Goal: Transaction & Acquisition: Purchase product/service

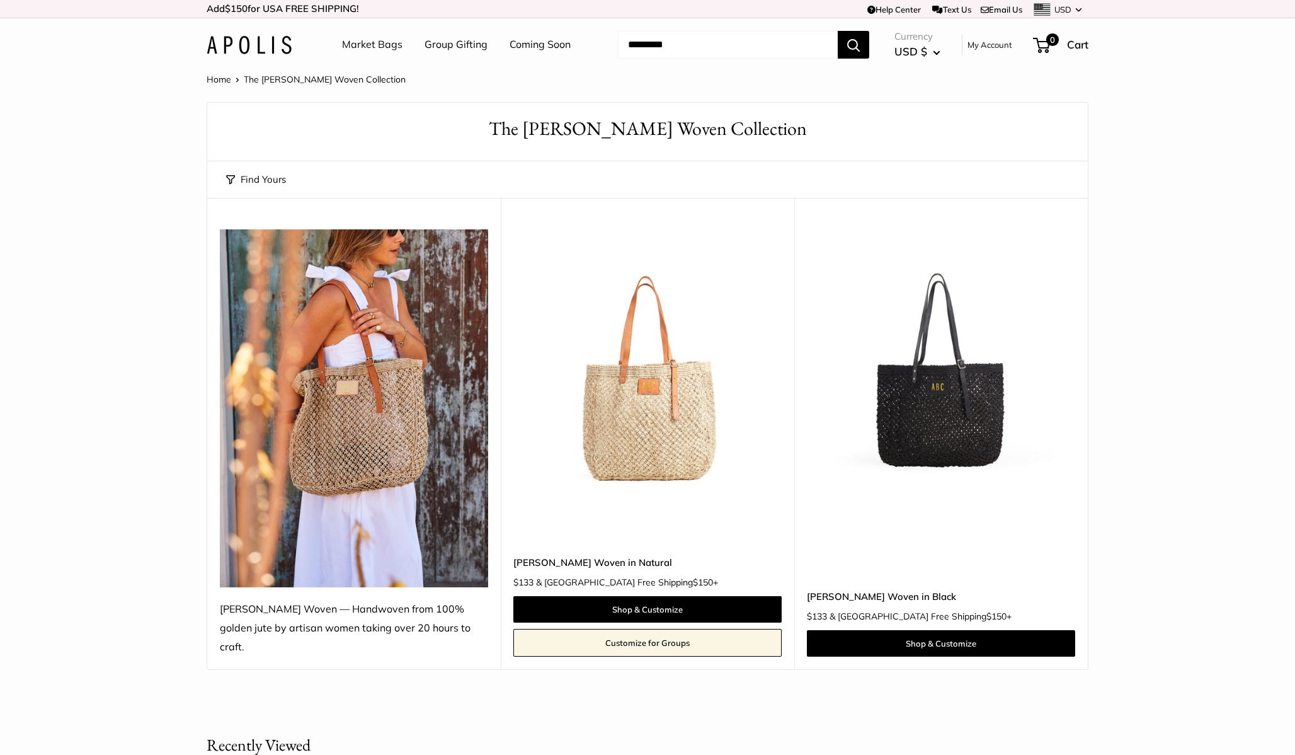
click at [376, 43] on link "Market Bags" at bounding box center [372, 44] width 60 height 19
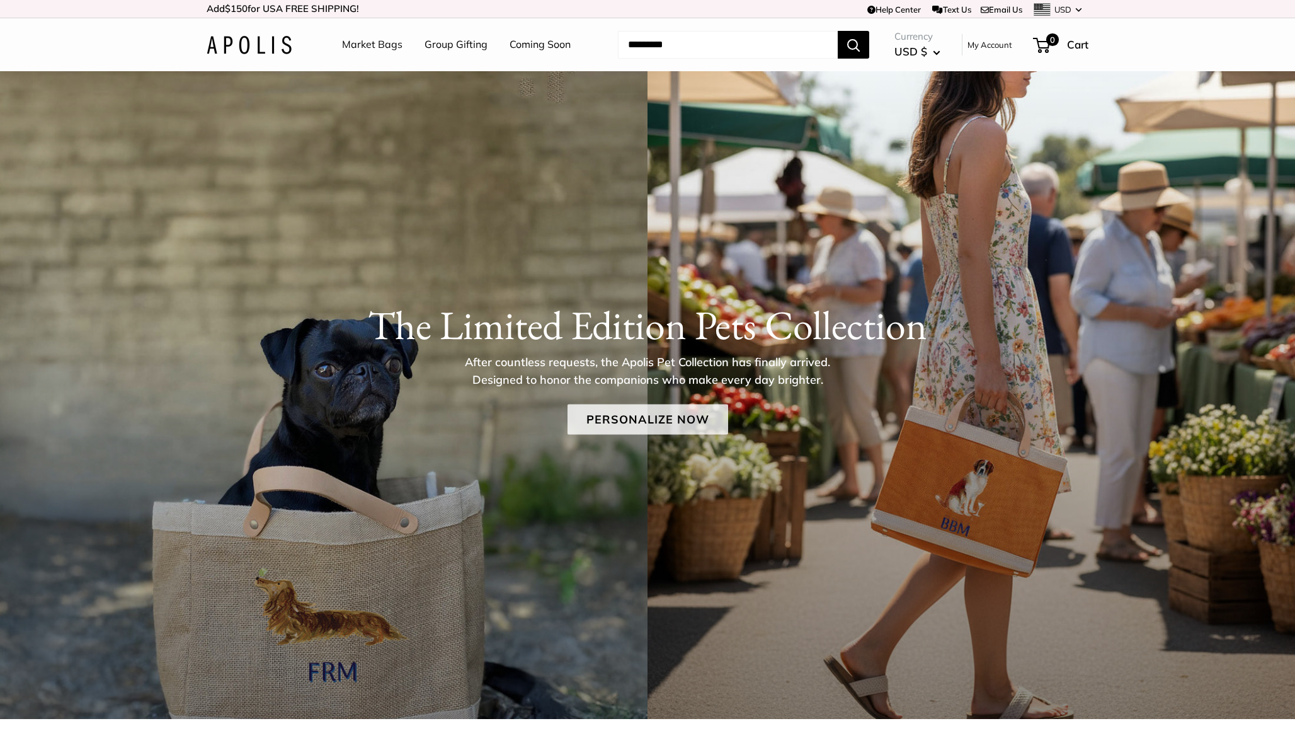
click at [660, 422] on link "Personalize Now" at bounding box center [648, 419] width 161 height 30
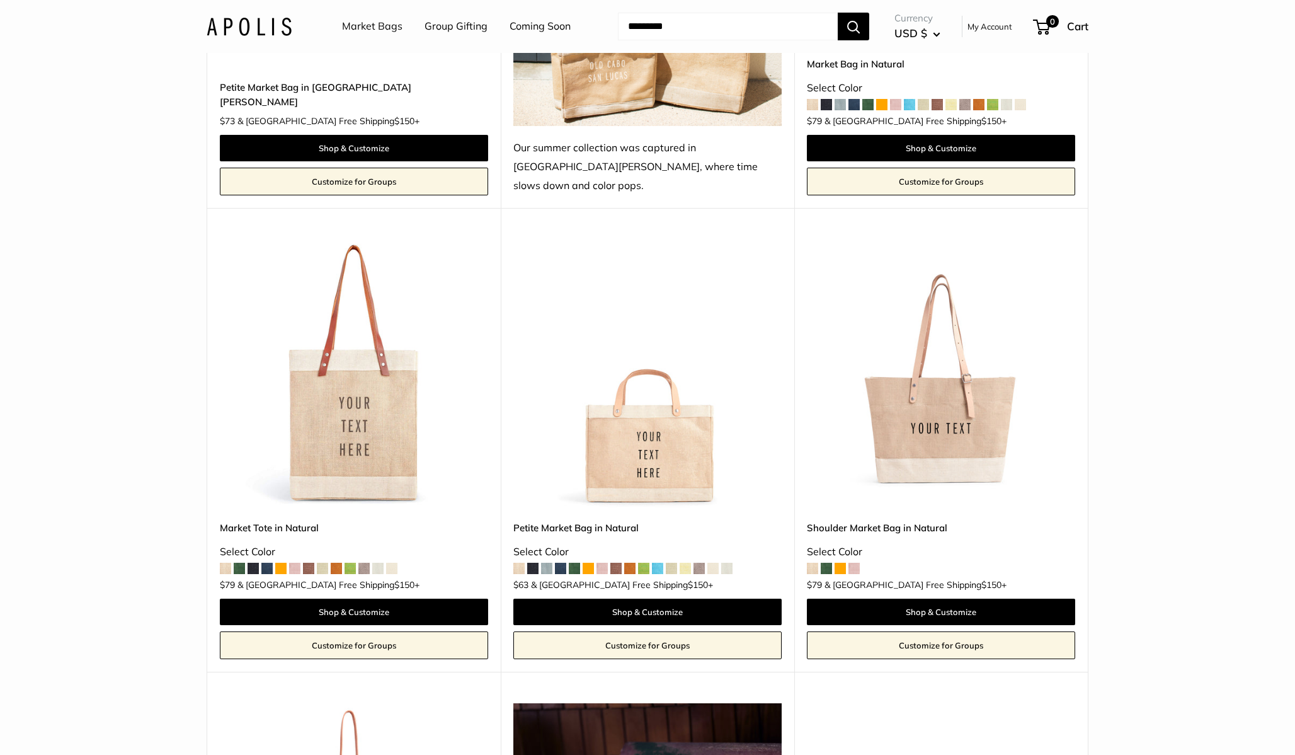
scroll to position [2726, 0]
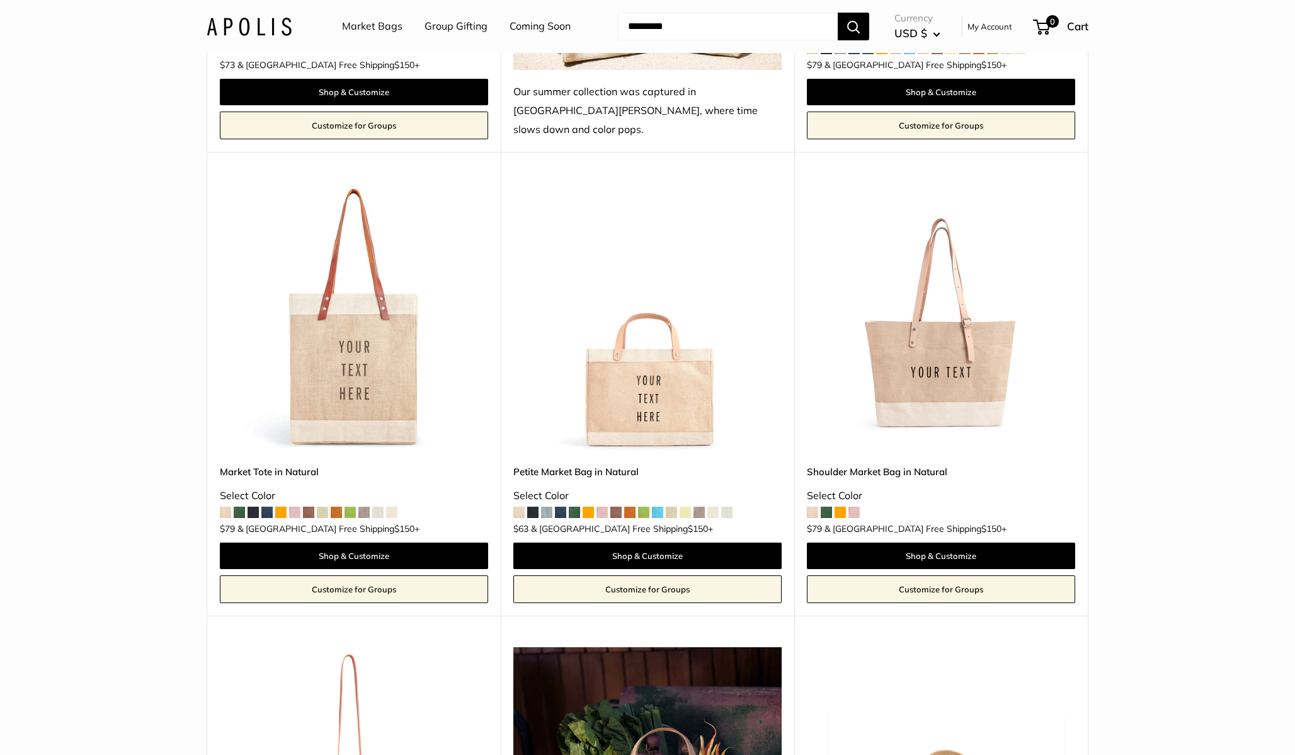
click at [0, 0] on img at bounding box center [0, 0] width 0 height 0
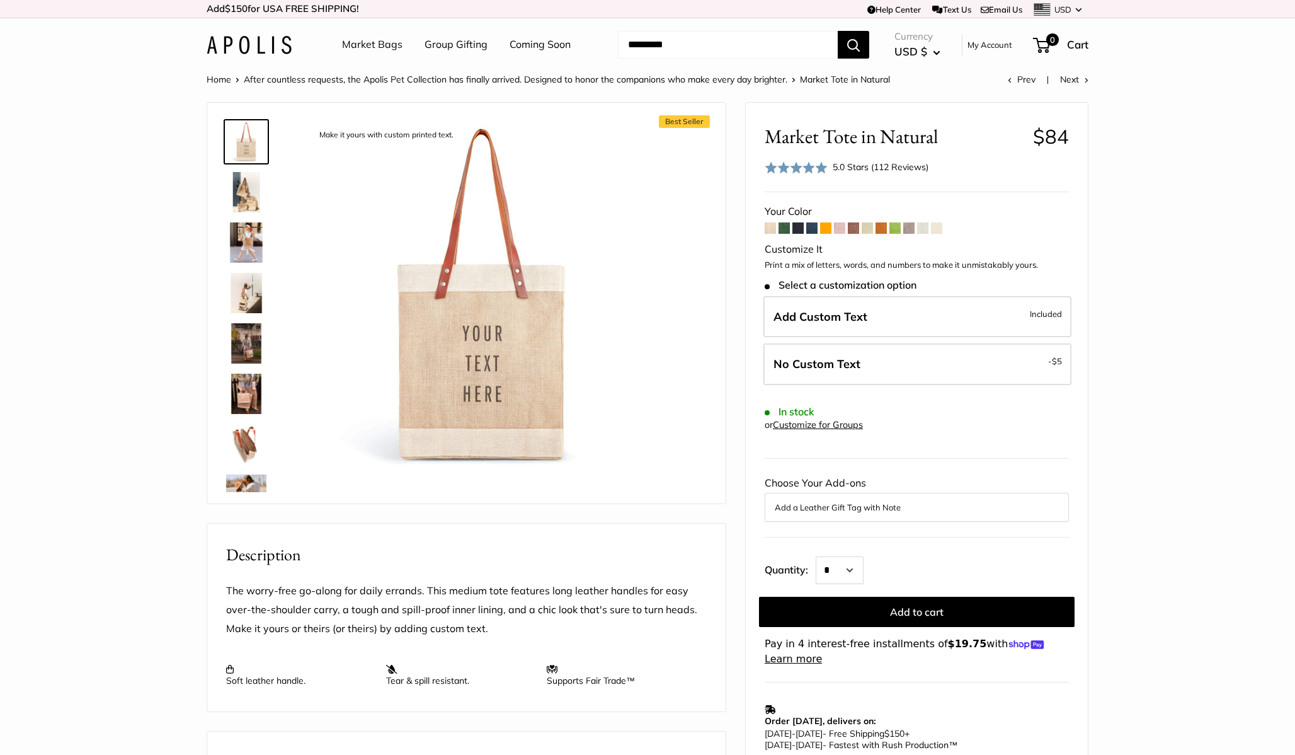
click at [239, 192] on img at bounding box center [246, 192] width 40 height 40
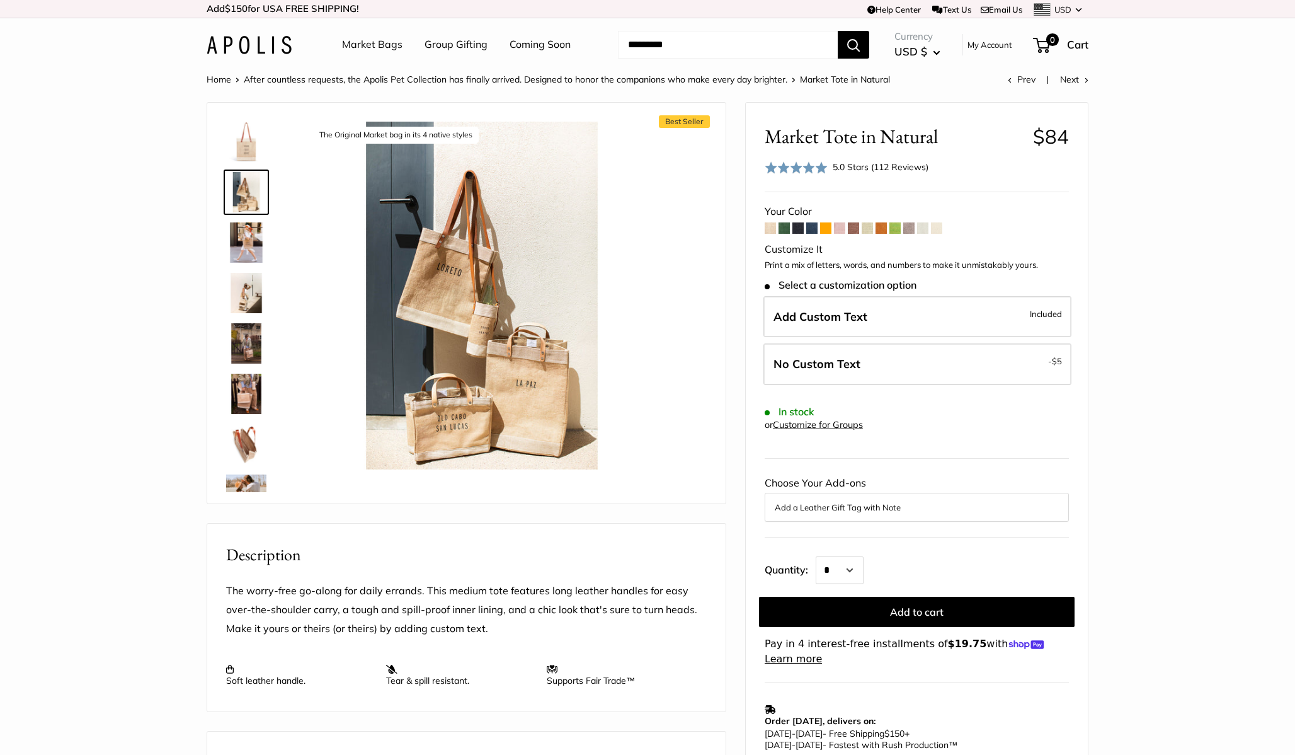
click at [243, 244] on img at bounding box center [246, 242] width 40 height 40
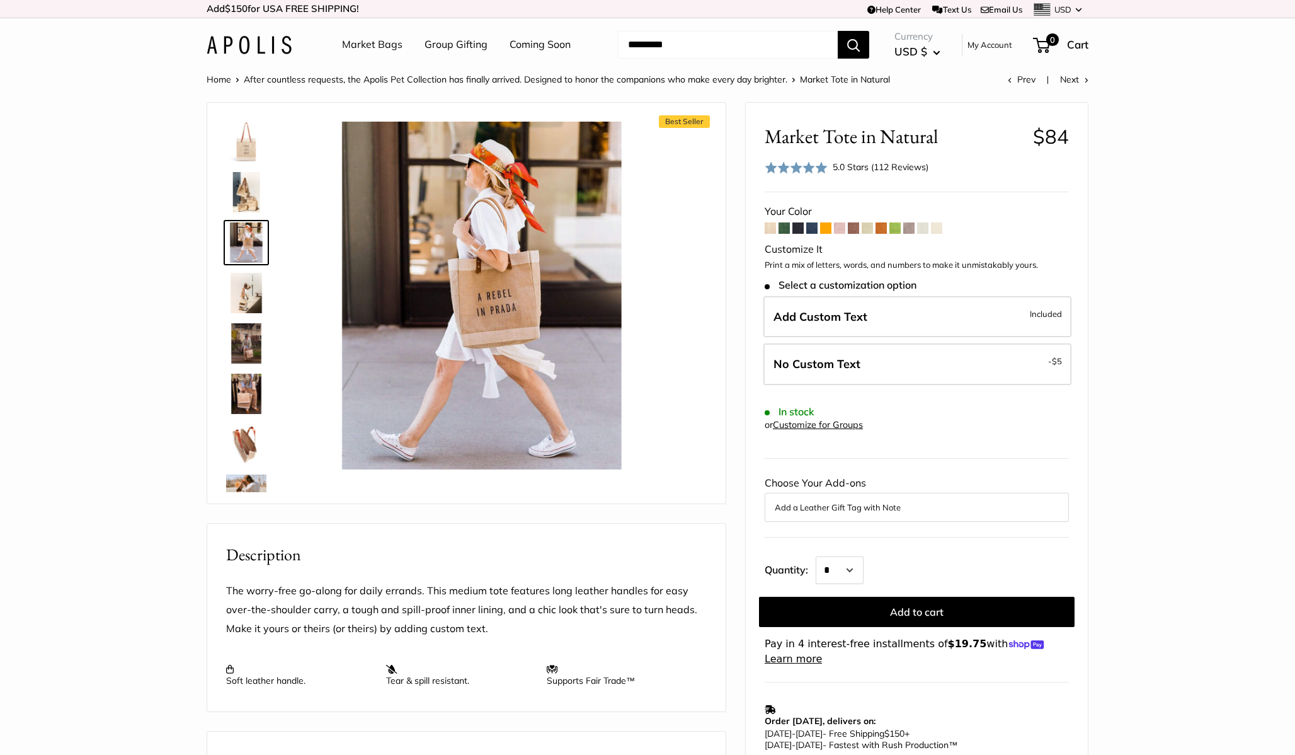
click at [245, 286] on img at bounding box center [246, 293] width 40 height 40
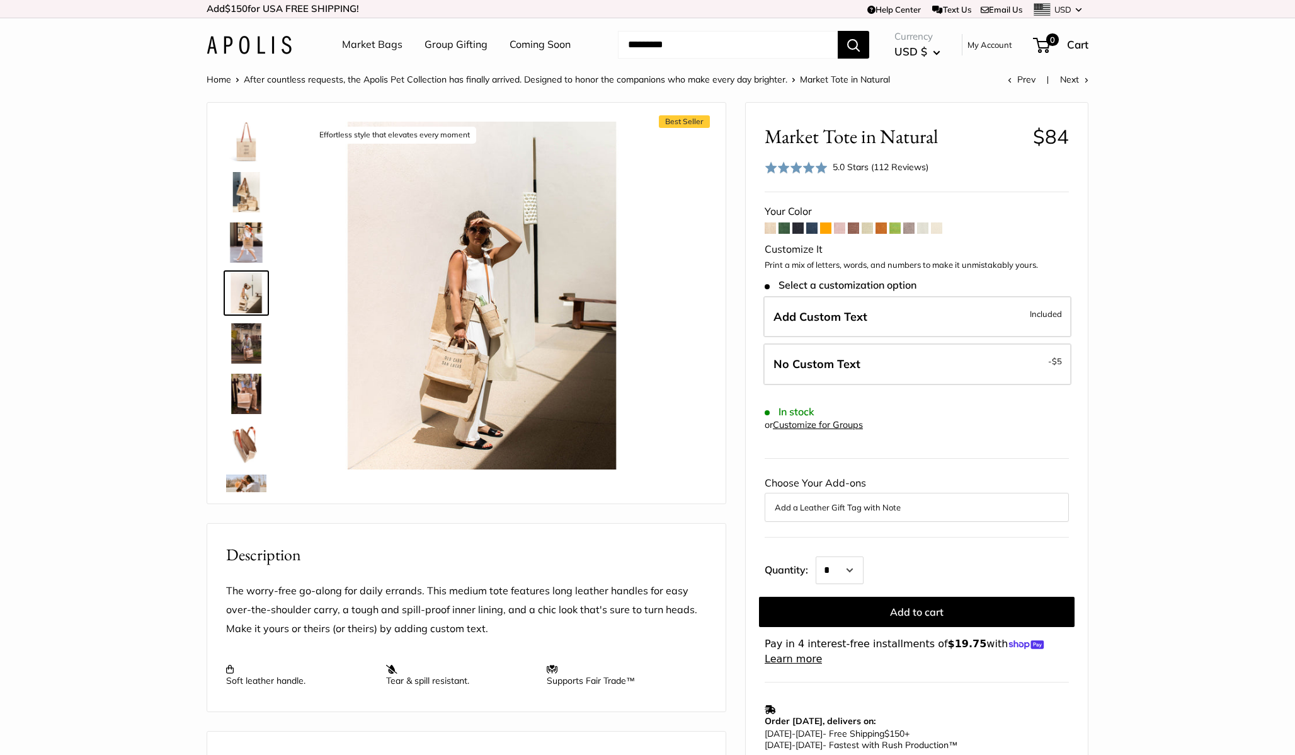
click at [250, 346] on img at bounding box center [246, 343] width 40 height 40
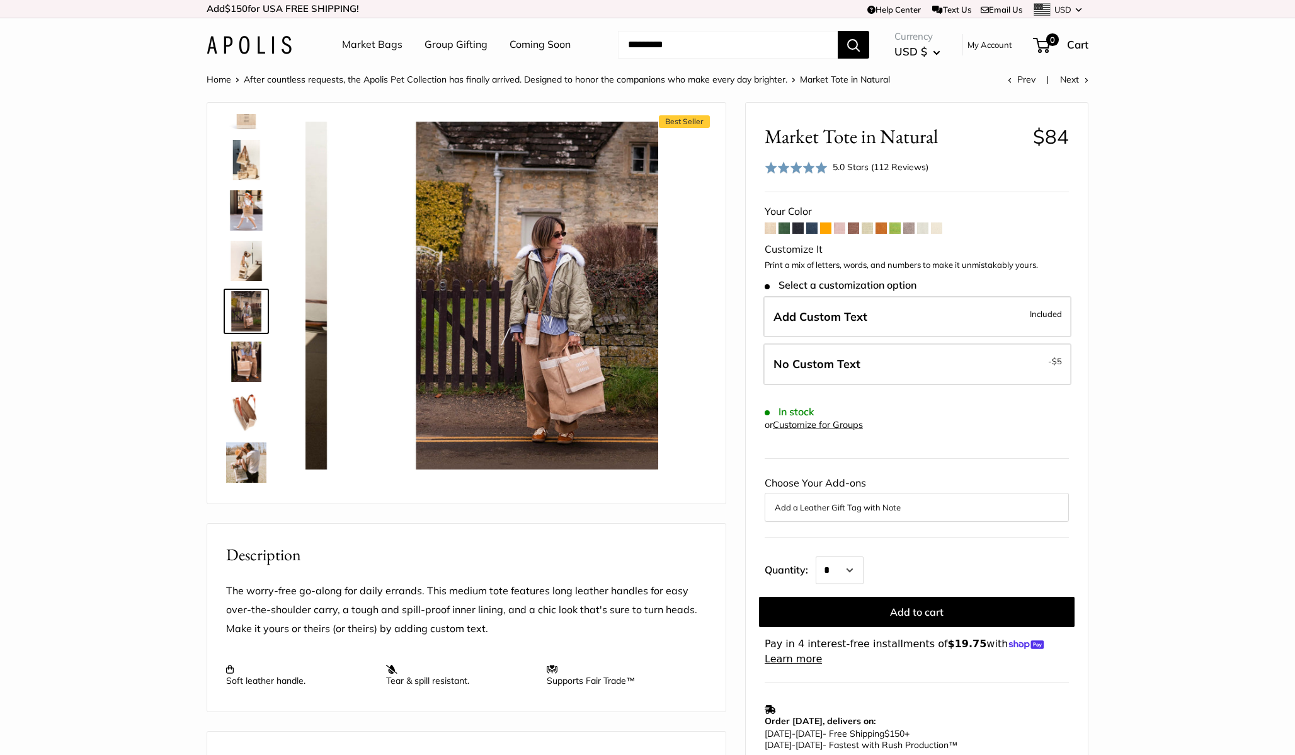
scroll to position [39, 0]
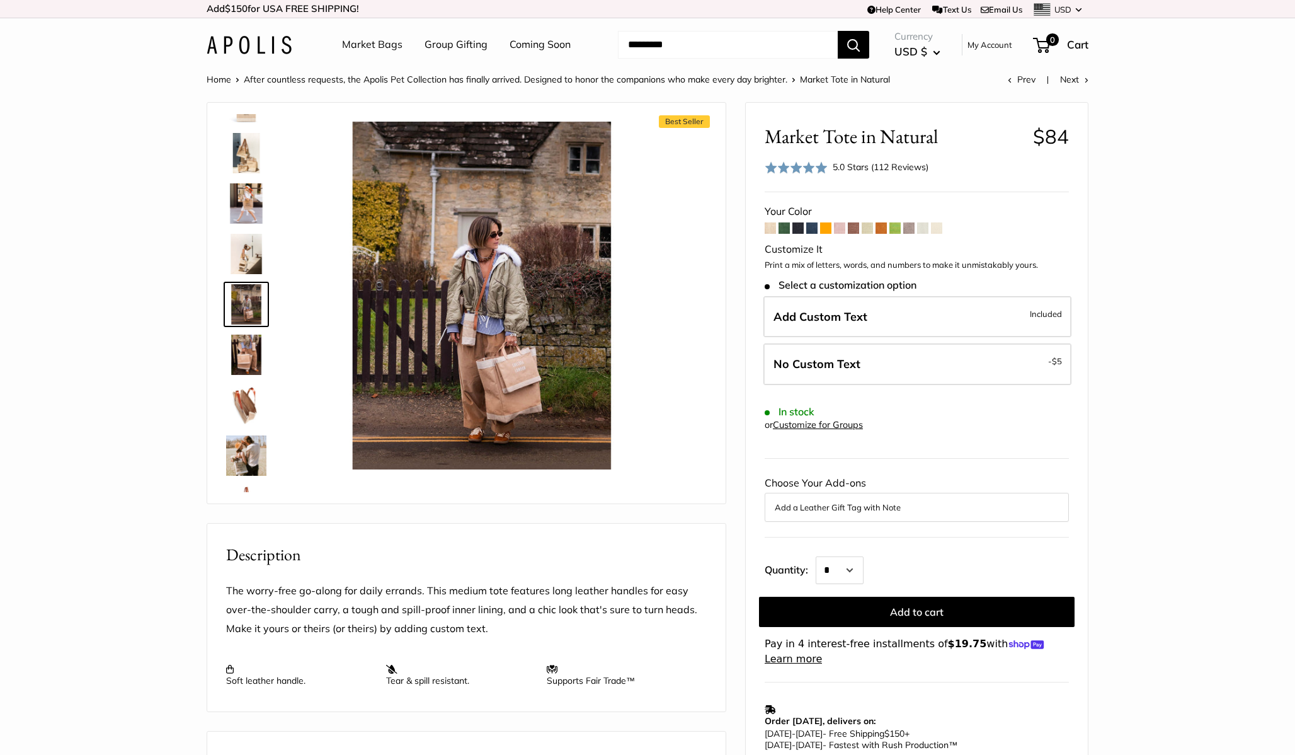
click at [247, 372] on img at bounding box center [246, 355] width 40 height 40
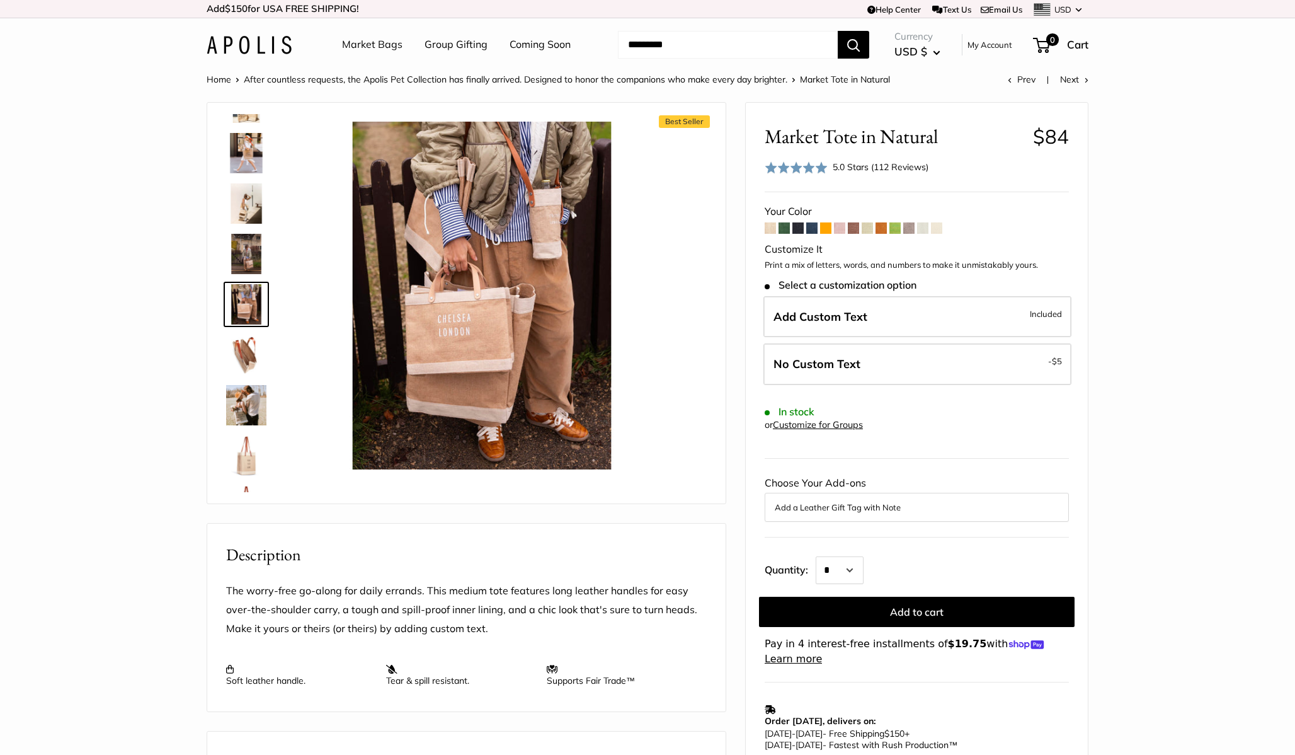
click at [246, 408] on img at bounding box center [246, 405] width 40 height 40
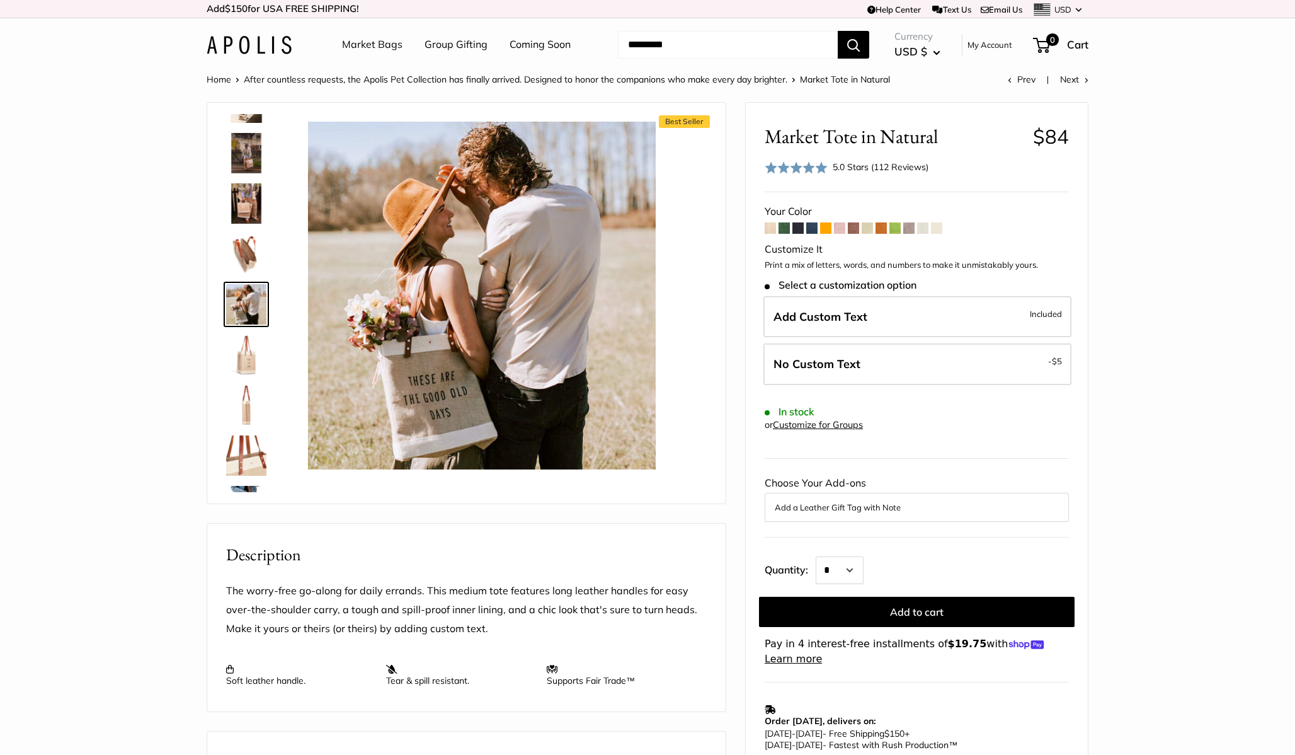
click at [248, 450] on img at bounding box center [246, 455] width 40 height 40
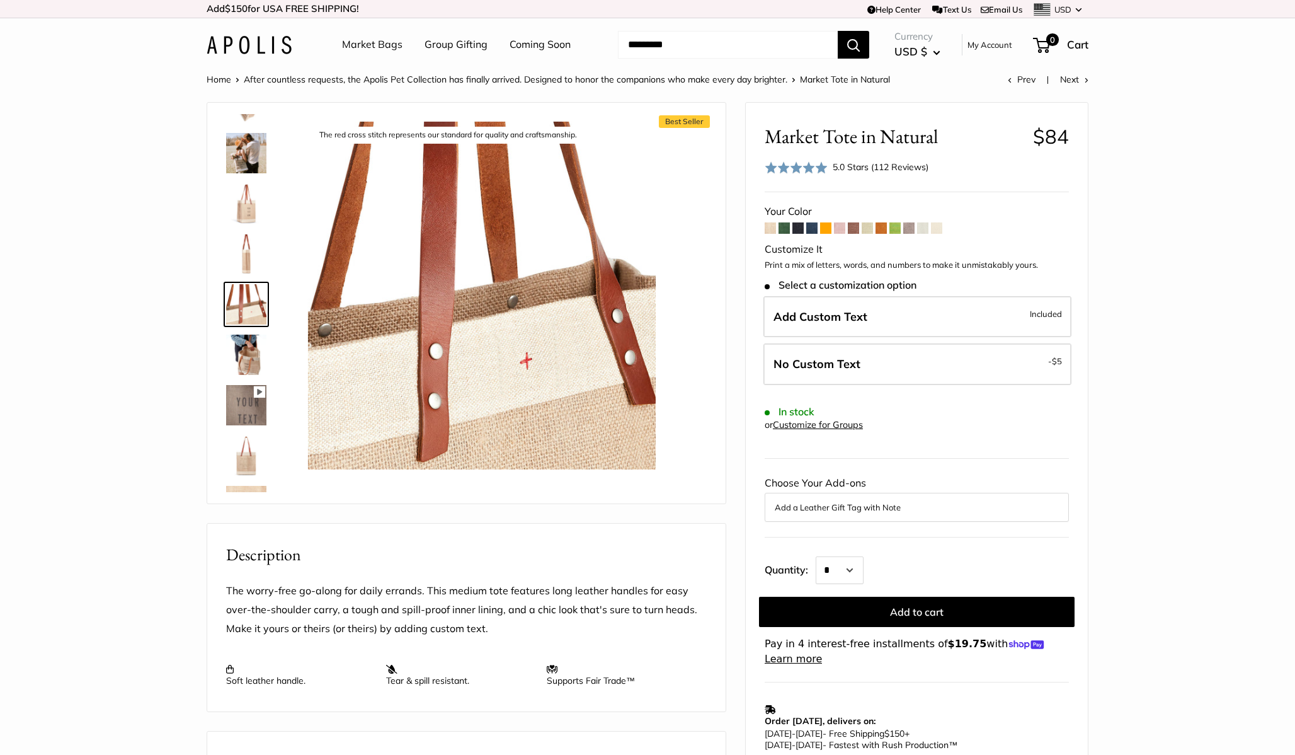
click at [243, 459] on img at bounding box center [246, 455] width 40 height 40
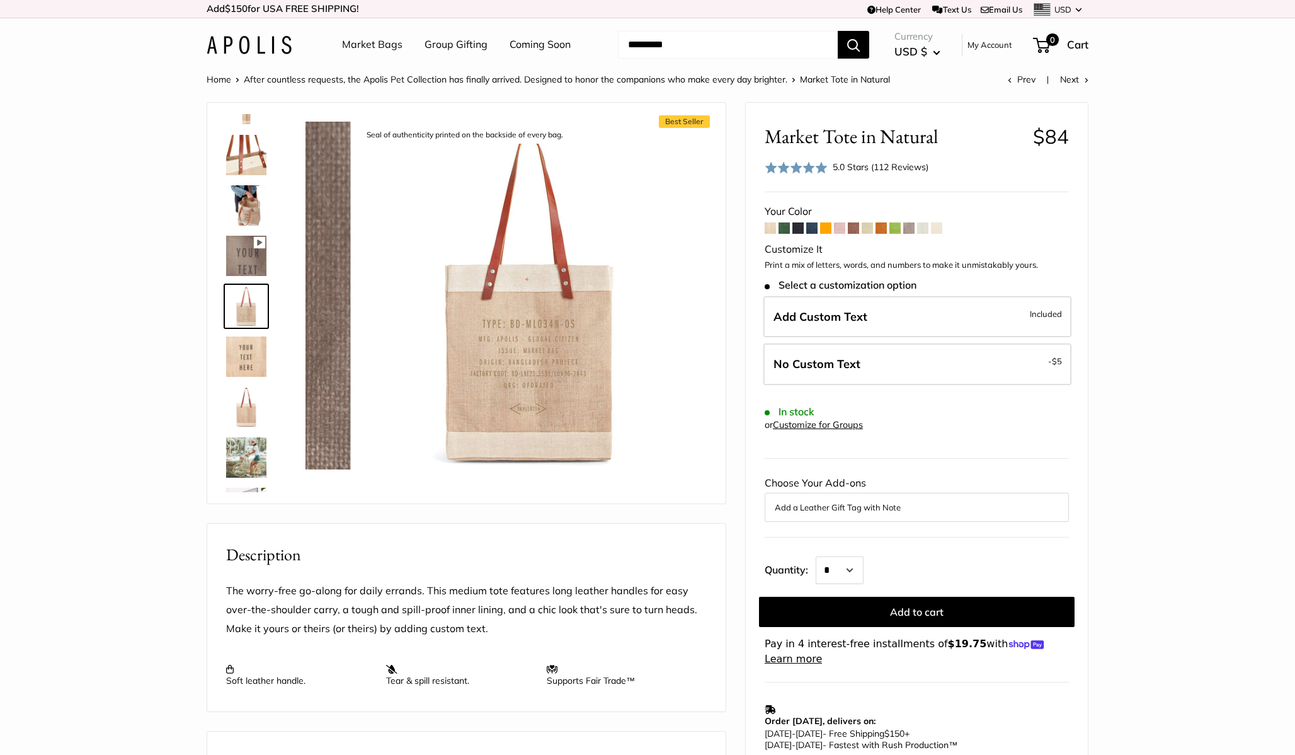
scroll to position [493, 0]
